Goal: Navigation & Orientation: Find specific page/section

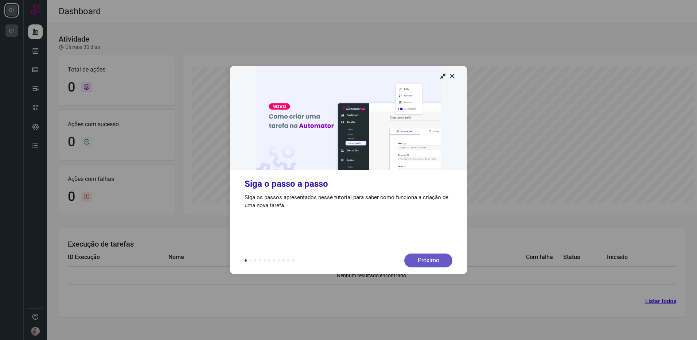
click at [422, 260] on div "Próximo" at bounding box center [428, 260] width 48 height 14
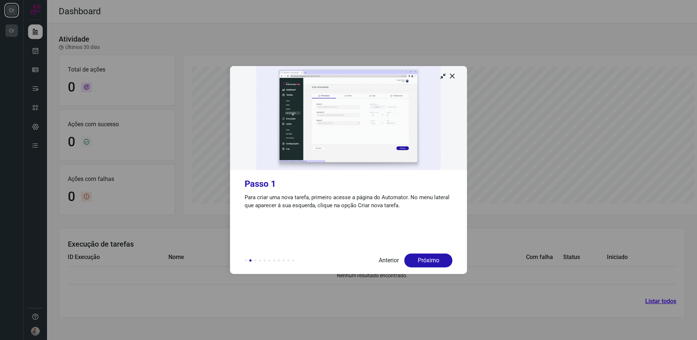
click at [422, 260] on div "Próximo" at bounding box center [428, 260] width 48 height 14
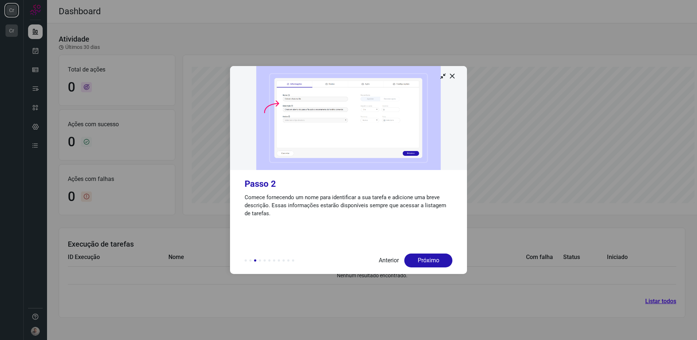
click at [422, 260] on div "Próximo" at bounding box center [428, 260] width 48 height 14
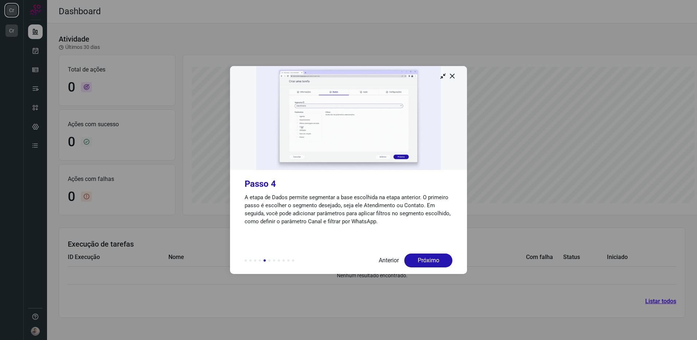
click at [422, 260] on div "Próximo" at bounding box center [428, 260] width 48 height 14
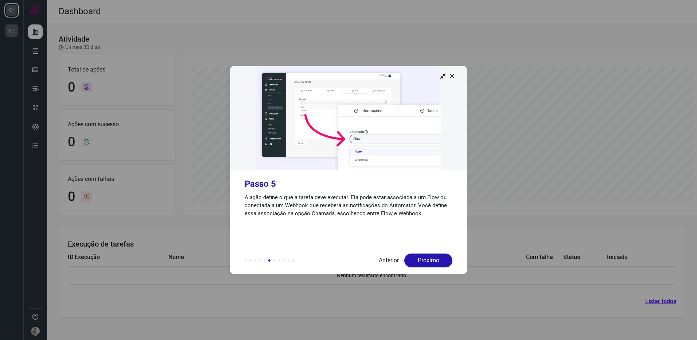
click at [422, 260] on div "Próximo" at bounding box center [428, 260] width 48 height 14
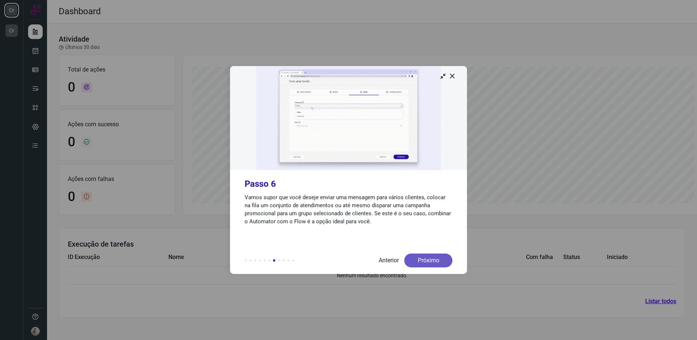
click at [425, 255] on div "Próximo" at bounding box center [428, 260] width 48 height 14
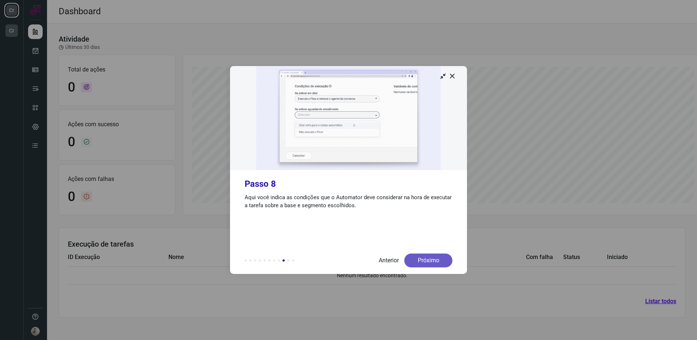
click at [425, 255] on div "Próximo" at bounding box center [428, 260] width 48 height 14
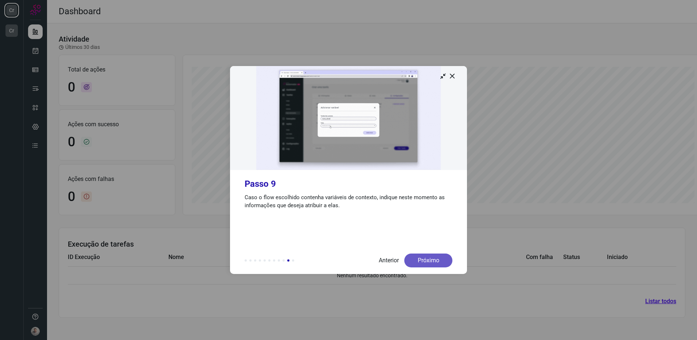
click at [424, 257] on div "Próximo" at bounding box center [428, 260] width 48 height 14
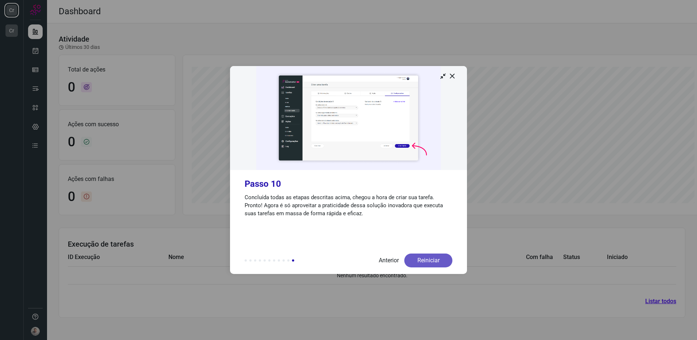
click at [425, 257] on div "Reiniciar" at bounding box center [428, 260] width 48 height 14
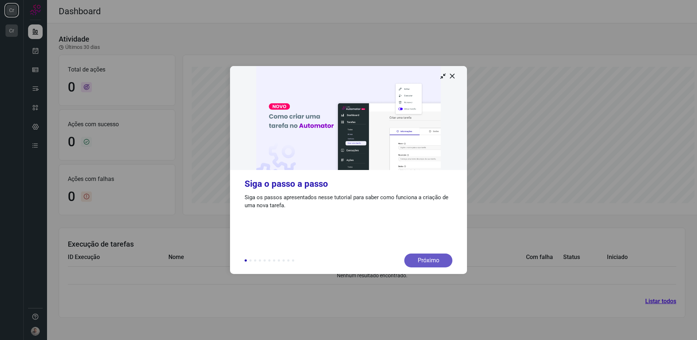
click at [423, 258] on div "Próximo" at bounding box center [428, 260] width 48 height 14
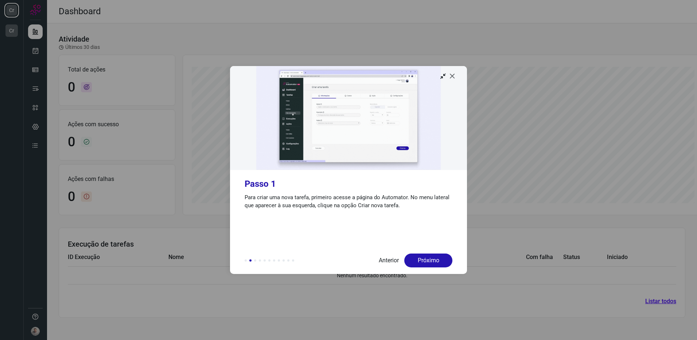
click at [455, 76] on icon at bounding box center [452, 75] width 7 height 7
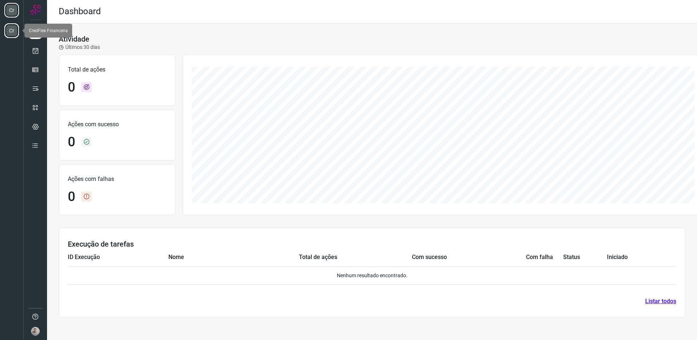
click at [14, 30] on li "Cr" at bounding box center [11, 30] width 15 height 15
click at [10, 28] on li "Cr" at bounding box center [11, 30] width 15 height 15
click at [12, 9] on li "Cr" at bounding box center [11, 10] width 15 height 15
click at [13, 23] on ul "Cr Cr" at bounding box center [11, 22] width 23 height 44
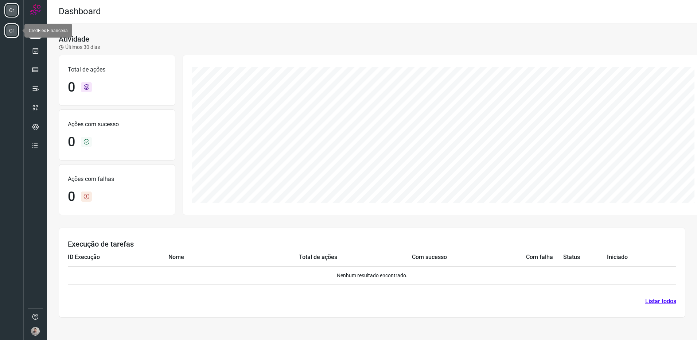
click at [18, 32] on li "Cr" at bounding box center [11, 30] width 15 height 15
click at [14, 31] on li "Cr" at bounding box center [11, 30] width 15 height 15
click at [34, 332] on img at bounding box center [35, 331] width 9 height 9
click at [34, 275] on div at bounding box center [35, 170] width 23 height 340
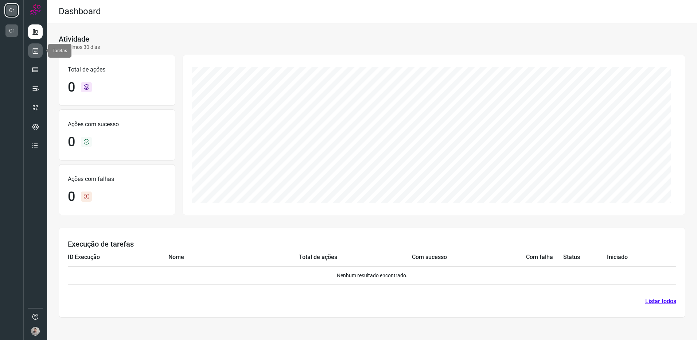
click at [37, 50] on icon at bounding box center [36, 50] width 8 height 7
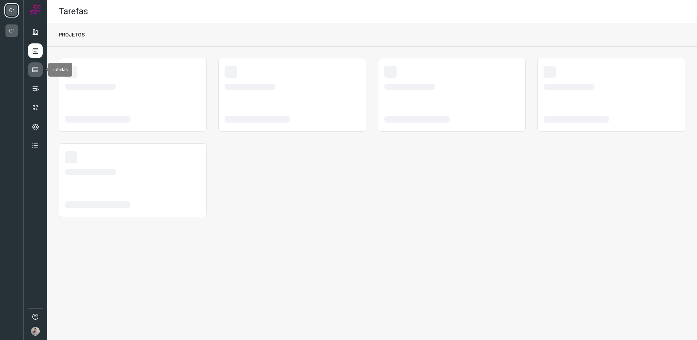
click at [37, 71] on icon at bounding box center [35, 69] width 7 height 7
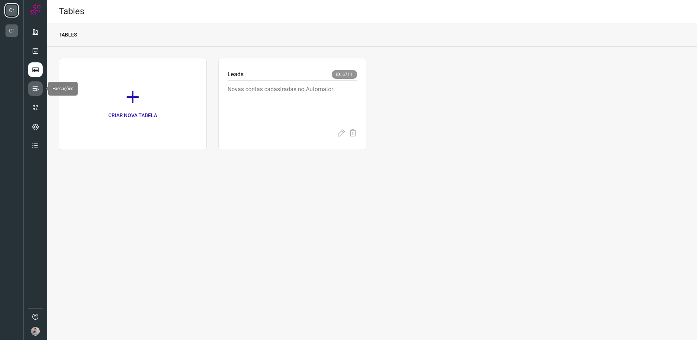
click at [36, 86] on icon at bounding box center [35, 88] width 7 height 7
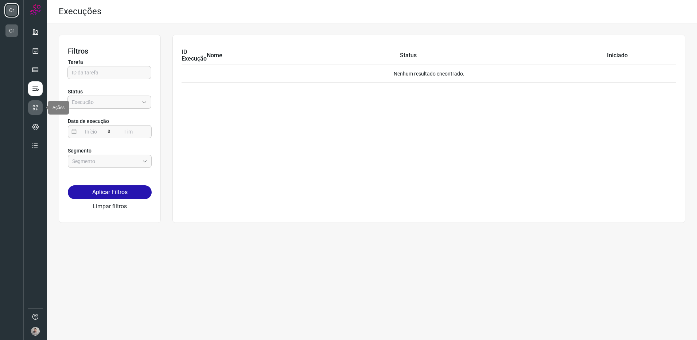
click at [34, 110] on icon at bounding box center [35, 107] width 7 height 7
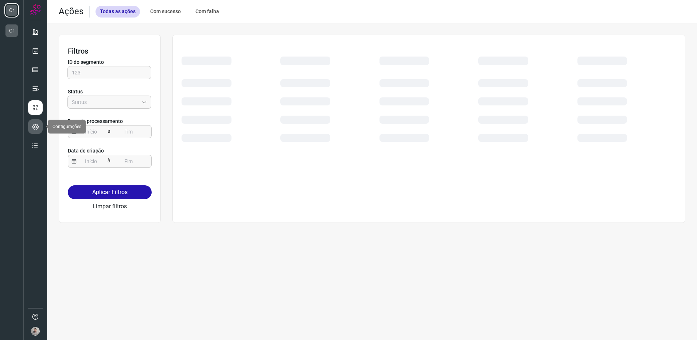
click at [34, 128] on icon at bounding box center [35, 126] width 7 height 7
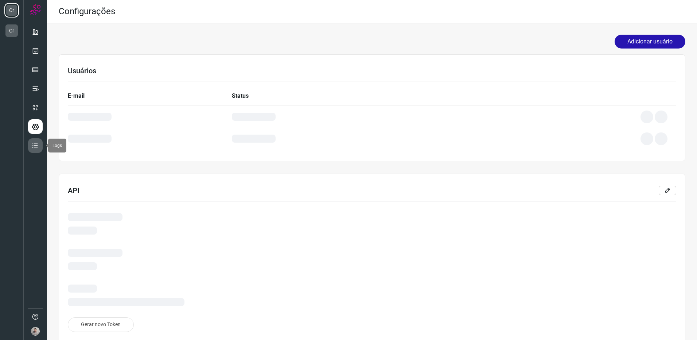
click at [34, 144] on icon at bounding box center [35, 145] width 7 height 7
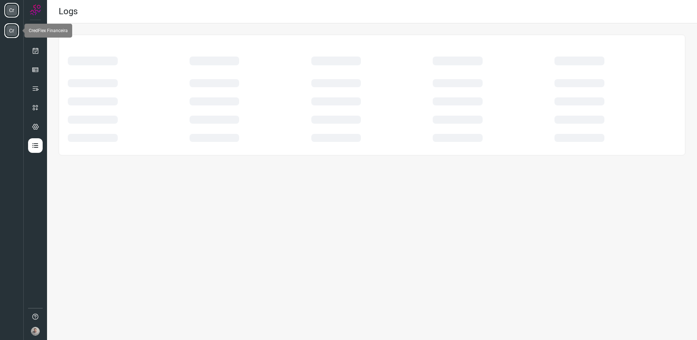
click at [13, 27] on li "Cr" at bounding box center [11, 30] width 15 height 15
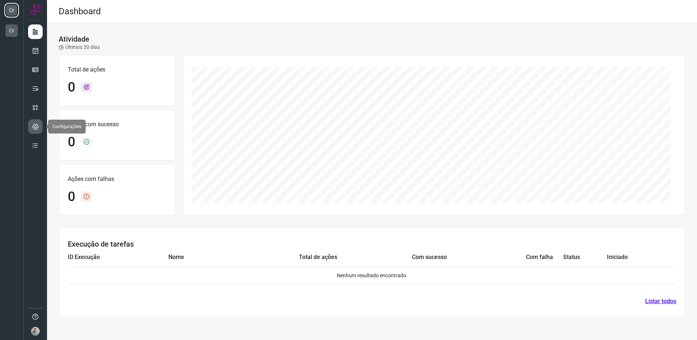
click at [34, 128] on icon at bounding box center [35, 126] width 7 height 7
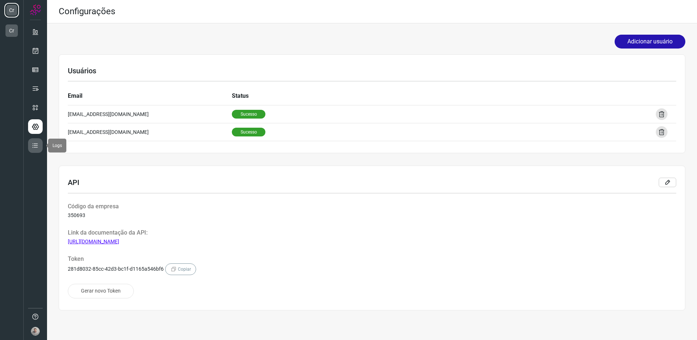
click at [38, 144] on icon at bounding box center [35, 145] width 7 height 7
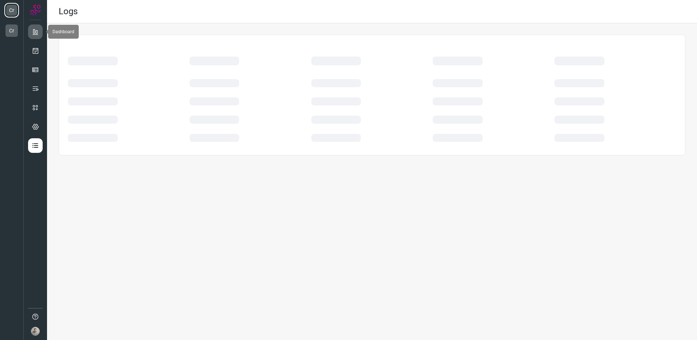
click at [35, 35] on link at bounding box center [35, 31] width 15 height 15
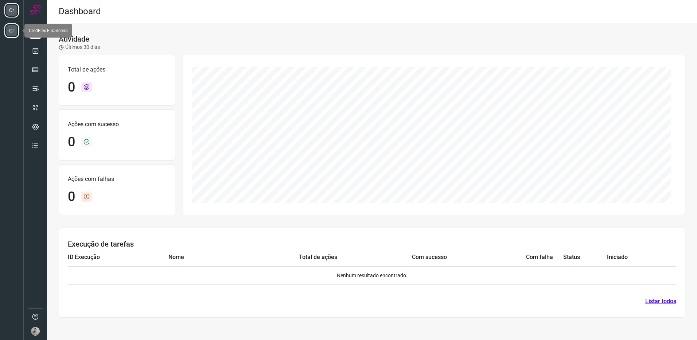
drag, startPoint x: 13, startPoint y: 26, endPoint x: 5, endPoint y: 32, distance: 9.6
click at [5, 32] on li "Cr" at bounding box center [11, 30] width 15 height 15
click at [43, 329] on div at bounding box center [35, 170] width 23 height 340
click at [38, 329] on img at bounding box center [35, 331] width 9 height 9
click at [81, 326] on div "Sair" at bounding box center [82, 329] width 55 height 7
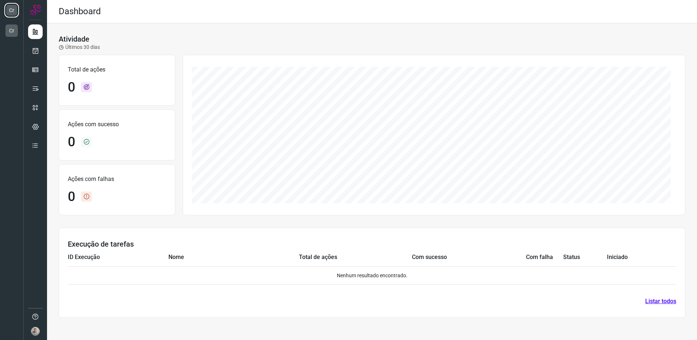
click at [32, 331] on img at bounding box center [35, 331] width 9 height 9
click at [81, 331] on div "Sair" at bounding box center [82, 329] width 55 height 7
click at [38, 334] on img at bounding box center [35, 331] width 9 height 9
click at [61, 333] on ul "Alvaro Miguel Empresa: 350693 Agente: 148925 Sair" at bounding box center [82, 309] width 73 height 59
click at [69, 328] on div "Sair" at bounding box center [82, 329] width 55 height 7
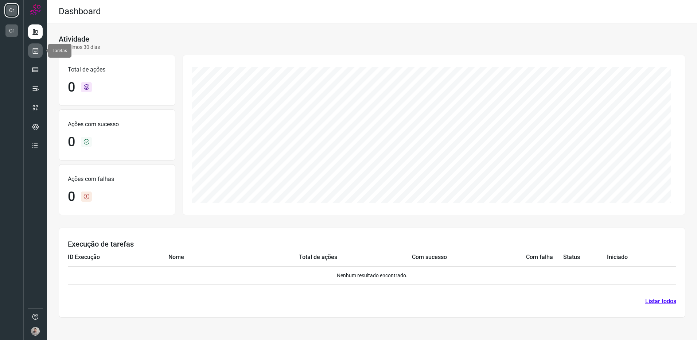
click at [33, 53] on icon at bounding box center [36, 50] width 8 height 7
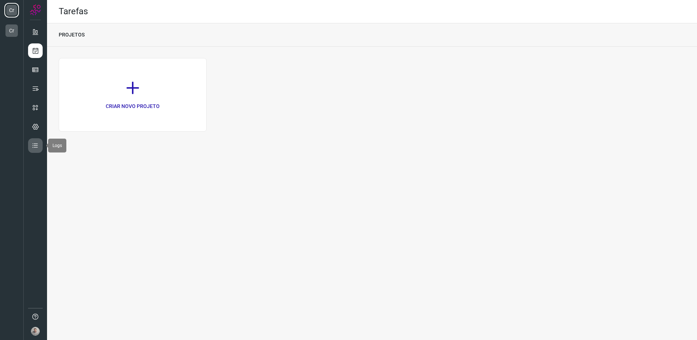
click at [36, 140] on link at bounding box center [35, 145] width 15 height 15
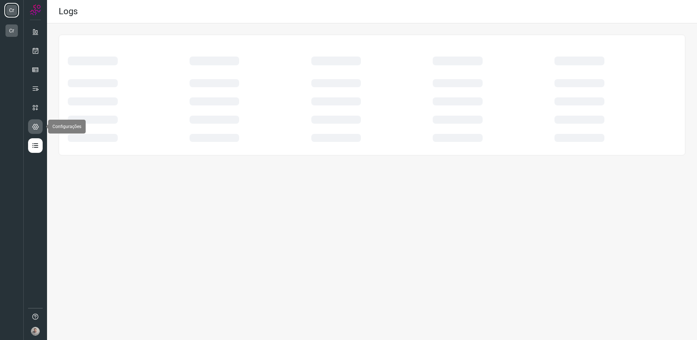
click at [36, 126] on icon at bounding box center [35, 126] width 7 height 7
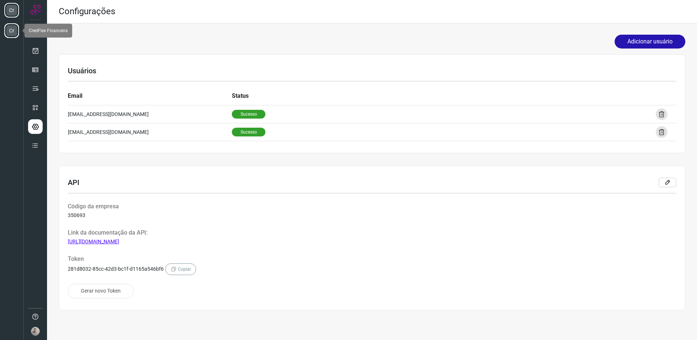
click at [10, 29] on li "Cr" at bounding box center [11, 30] width 15 height 15
